Goal: Task Accomplishment & Management: Complete application form

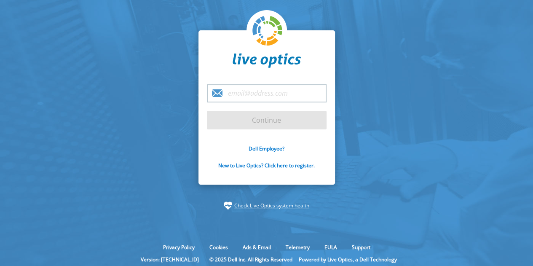
type input "chad.mulvaney@insight.com"
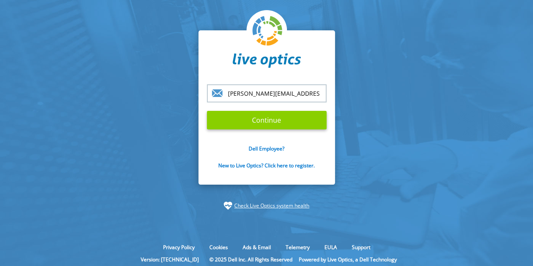
click at [289, 124] on input "Continue" at bounding box center [267, 120] width 120 height 19
click at [263, 122] on input "Continue" at bounding box center [267, 120] width 120 height 19
click at [265, 118] on input "Continue" at bounding box center [267, 120] width 120 height 19
click at [294, 91] on input "chad.mulvaney@insight.com" at bounding box center [267, 93] width 120 height 18
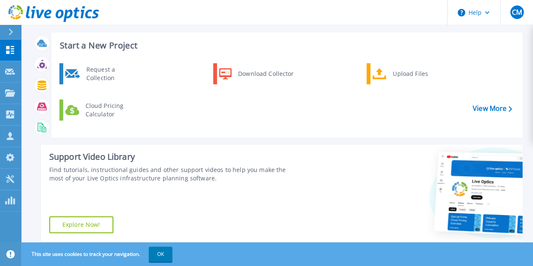
scroll to position [15, 0]
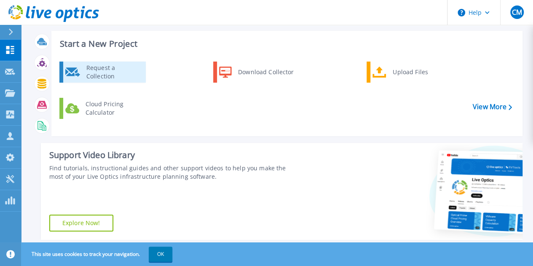
click at [113, 71] on div "Request a Collection" at bounding box center [113, 72] width 62 height 17
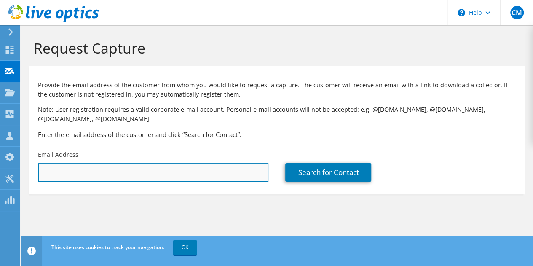
click at [119, 173] on input "text" at bounding box center [153, 172] width 230 height 19
paste input "hugo.zavala@usmdhospital.com;"
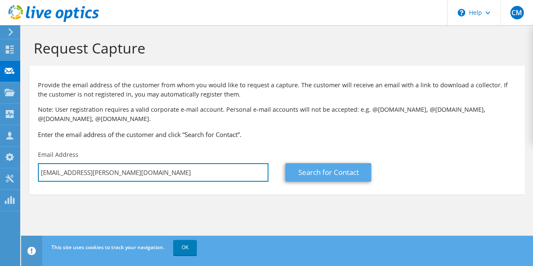
type input "hugo.zavala@usmdhospital.com"
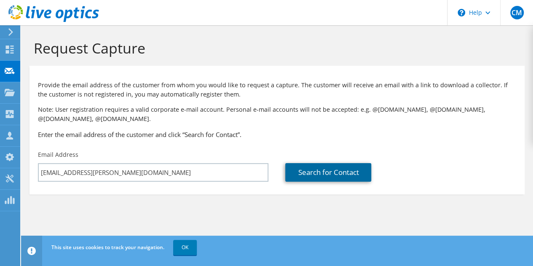
click at [332, 172] on link "Search for Contact" at bounding box center [328, 172] width 86 height 19
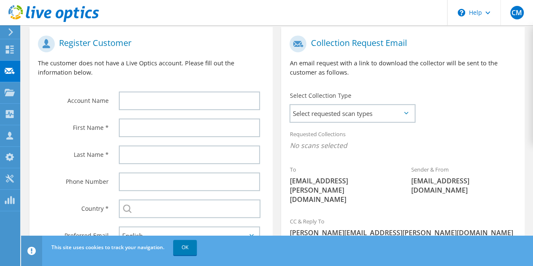
scroll to position [176, 0]
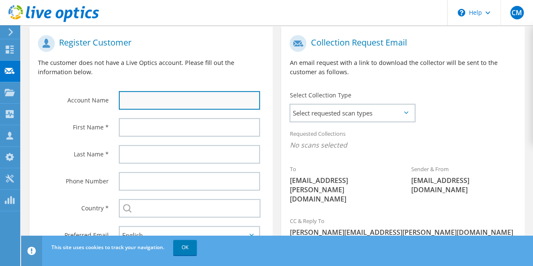
click at [154, 95] on input "text" at bounding box center [189, 100] width 141 height 19
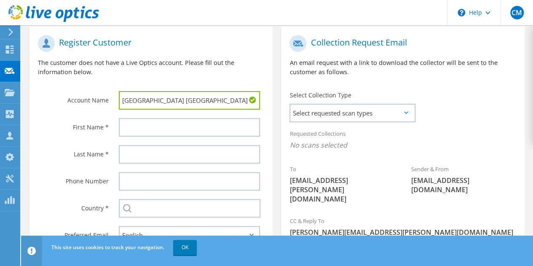
type input "USMD Hospital Arlington"
click at [164, 128] on input "text" at bounding box center [189, 127] width 141 height 19
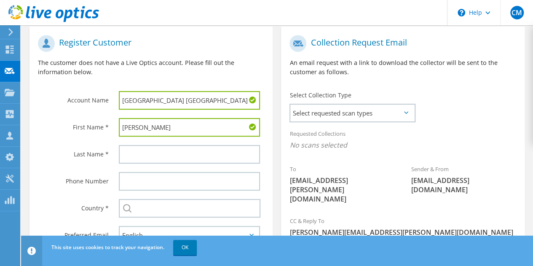
type input "Hugo"
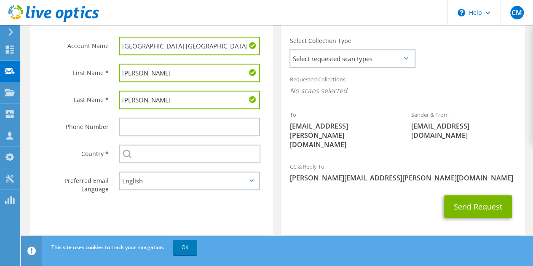
scroll to position [233, 0]
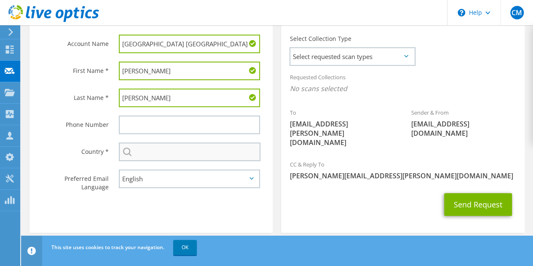
type input "Zavala"
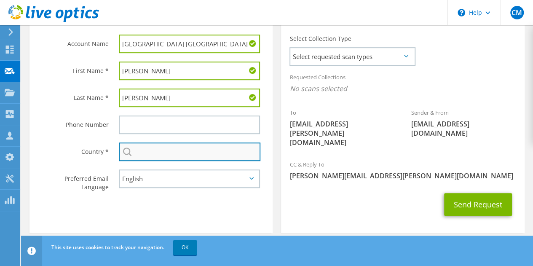
click at [164, 160] on input "text" at bounding box center [190, 151] width 142 height 19
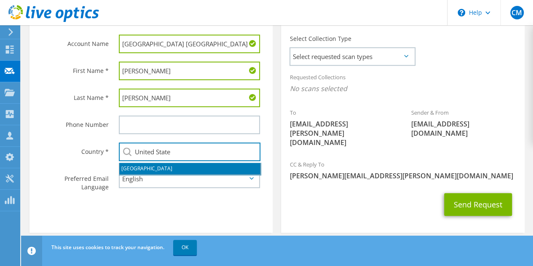
click at [144, 167] on li "[GEOGRAPHIC_DATA]" at bounding box center [189, 169] width 141 height 12
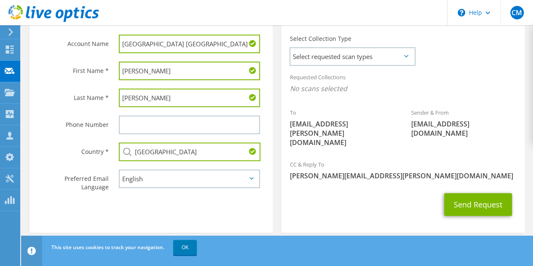
type input "[GEOGRAPHIC_DATA]"
click at [145, 205] on section "Register Customer The customer does not have a Live Optics account. Please fill…" at bounding box center [150, 101] width 243 height 263
click at [371, 59] on span "Select requested scan types" at bounding box center [352, 56] width 124 height 17
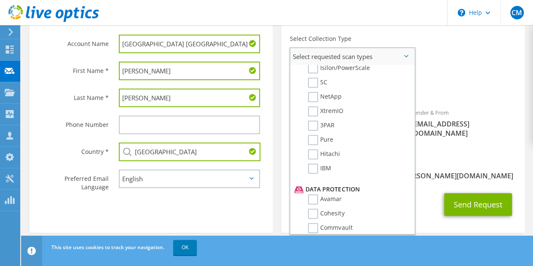
scroll to position [247, 0]
click at [313, 98] on label "NetApp" at bounding box center [325, 97] width 34 height 10
click at [0, 0] on input "NetApp" at bounding box center [0, 0] width 0 height 0
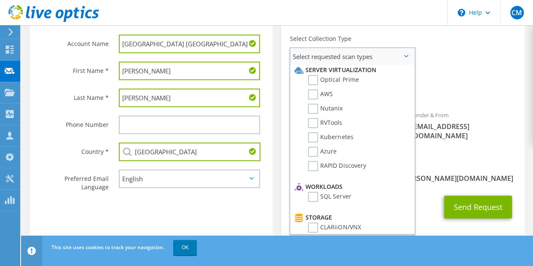
scroll to position [0, 0]
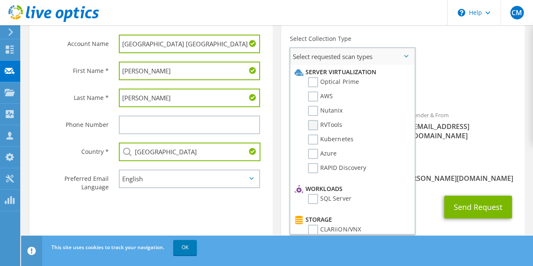
click at [317, 126] on label "RVTools" at bounding box center [325, 125] width 34 height 10
click at [0, 0] on input "RVTools" at bounding box center [0, 0] width 0 height 0
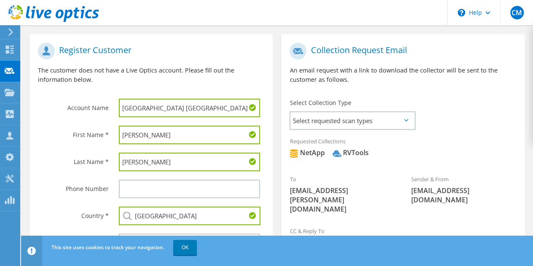
scroll to position [169, 0]
click at [367, 119] on span "Select requested scan types" at bounding box center [352, 120] width 124 height 17
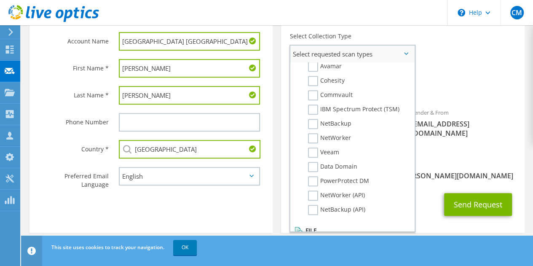
scroll to position [401, 0]
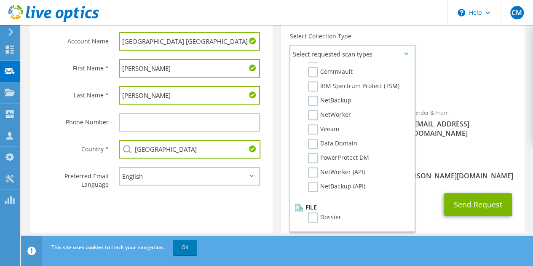
click at [496, 100] on div "Requested Collections No scans selected NetApp RVTools" at bounding box center [402, 85] width 243 height 38
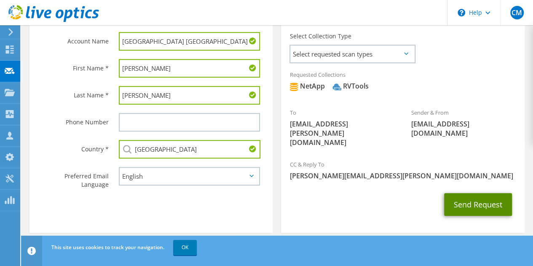
click at [493, 194] on button "Send Request" at bounding box center [478, 204] width 68 height 23
